Goal: Transaction & Acquisition: Purchase product/service

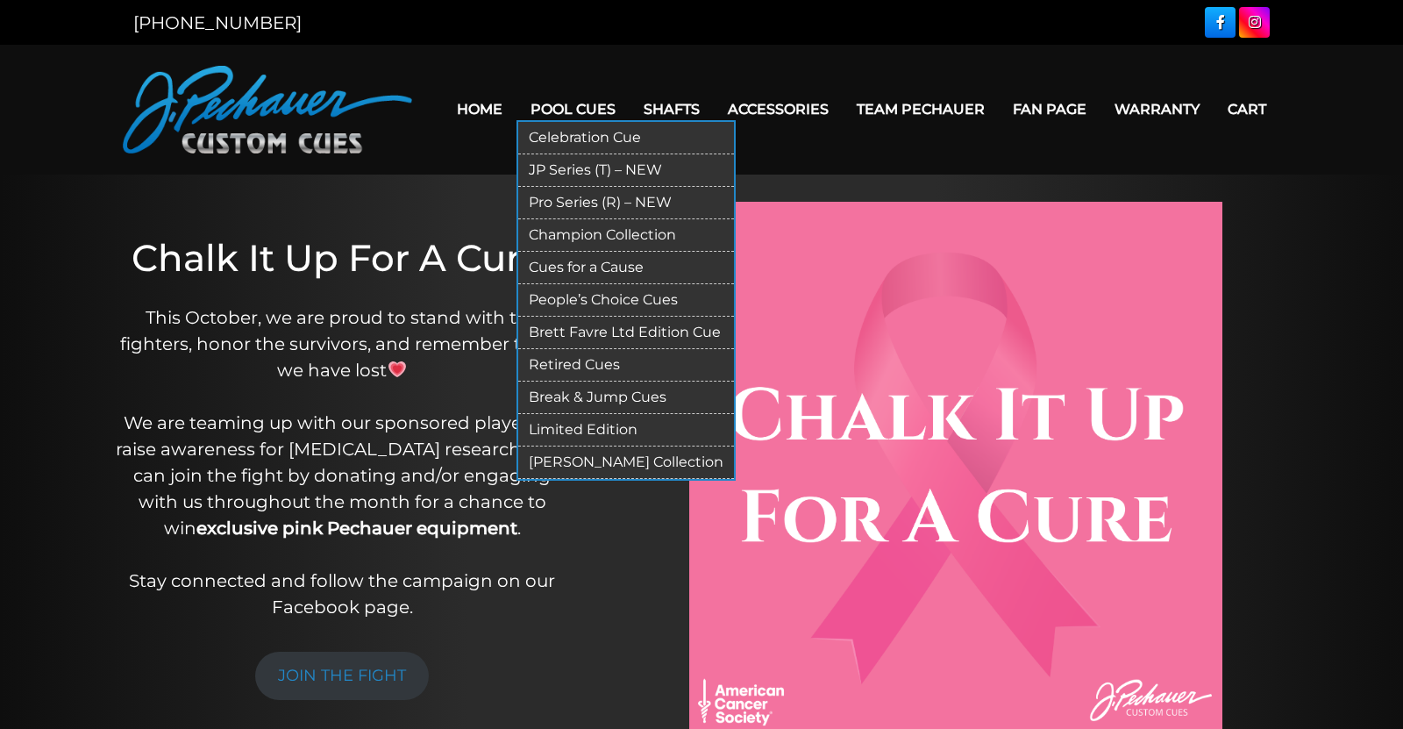
click at [590, 194] on link "Pro Series (R) – NEW" at bounding box center [626, 203] width 216 height 32
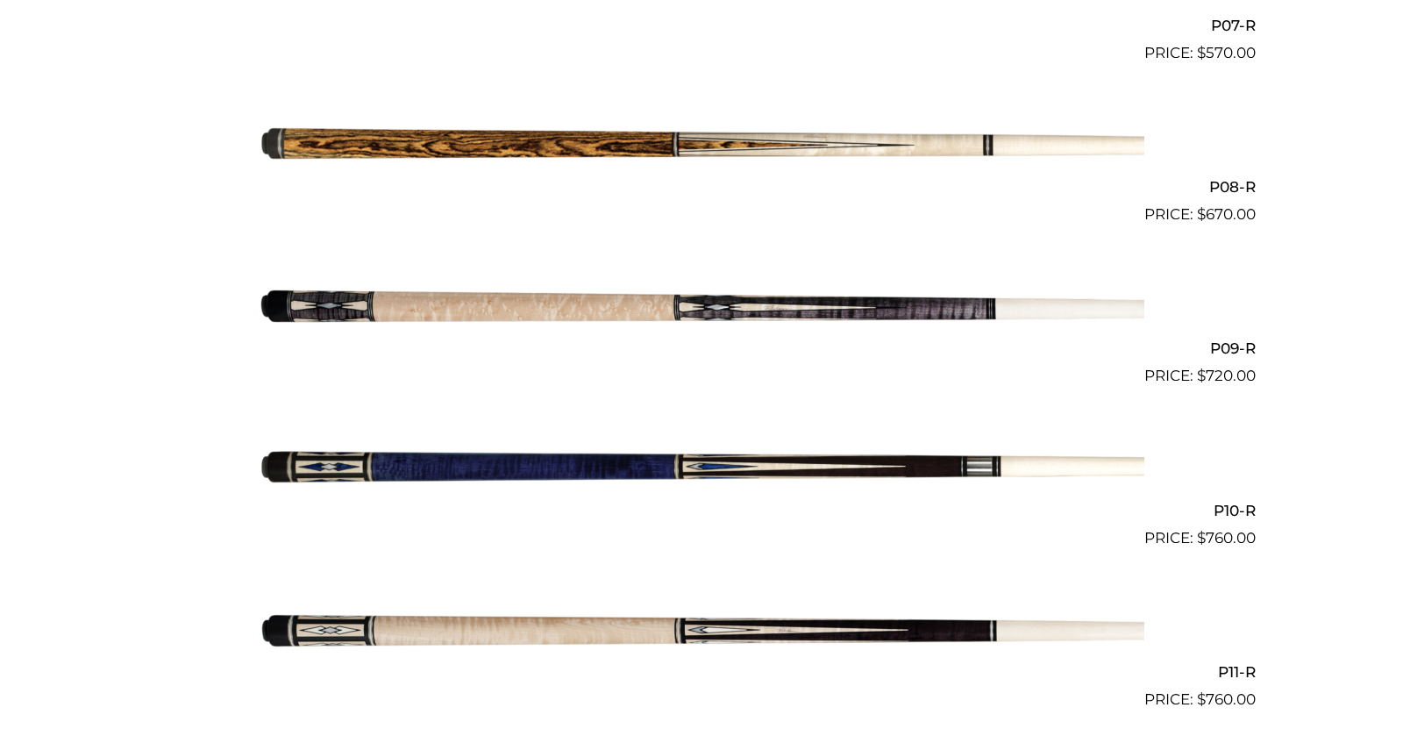
scroll to position [1649, 0]
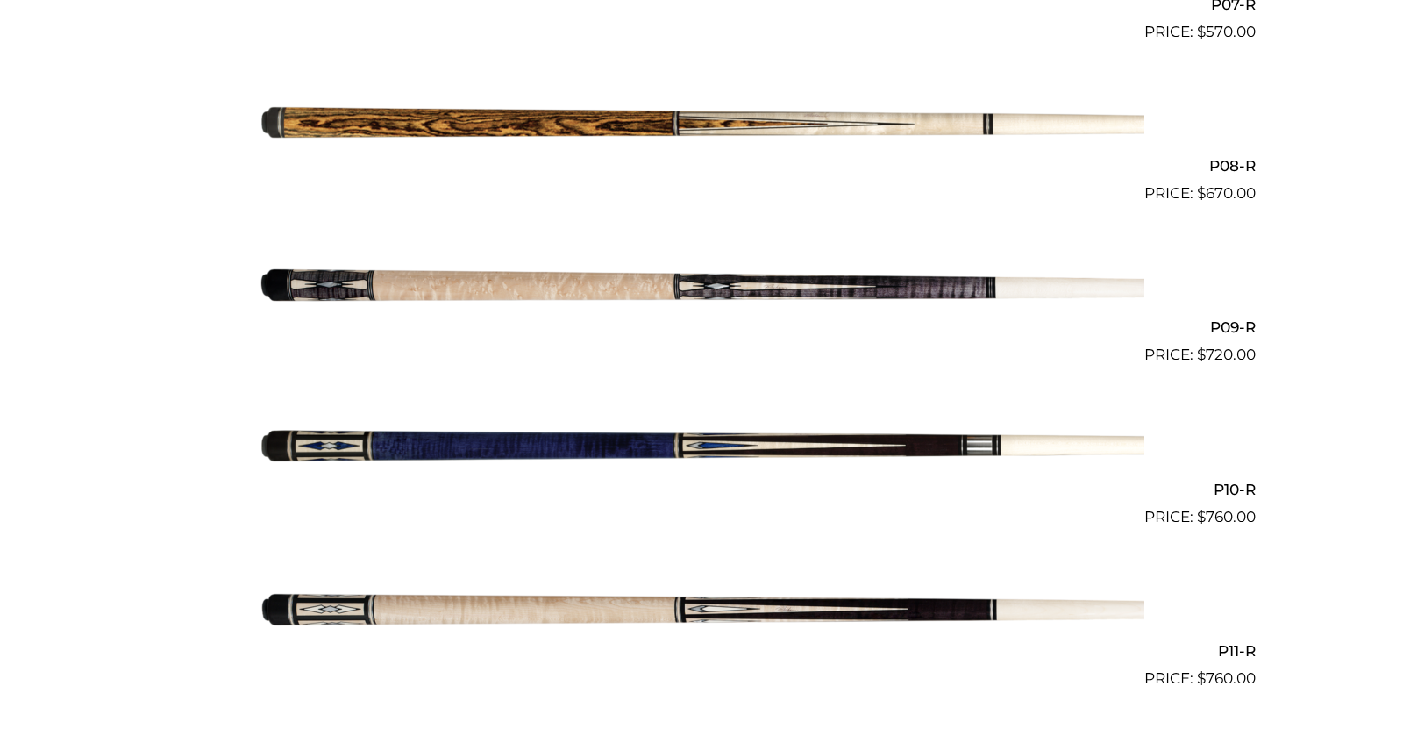
click at [744, 279] on img at bounding box center [702, 285] width 886 height 147
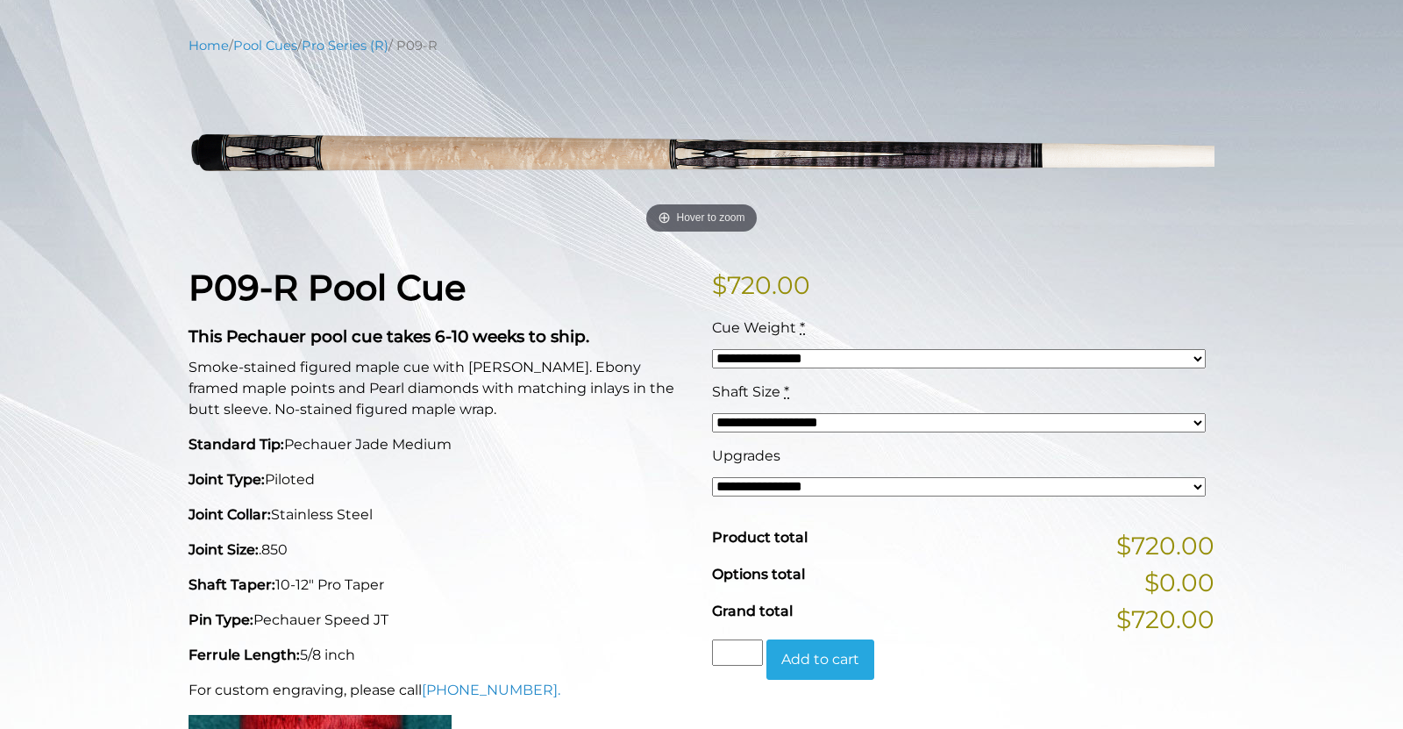
scroll to position [199, 0]
